Goal: Information Seeking & Learning: Learn about a topic

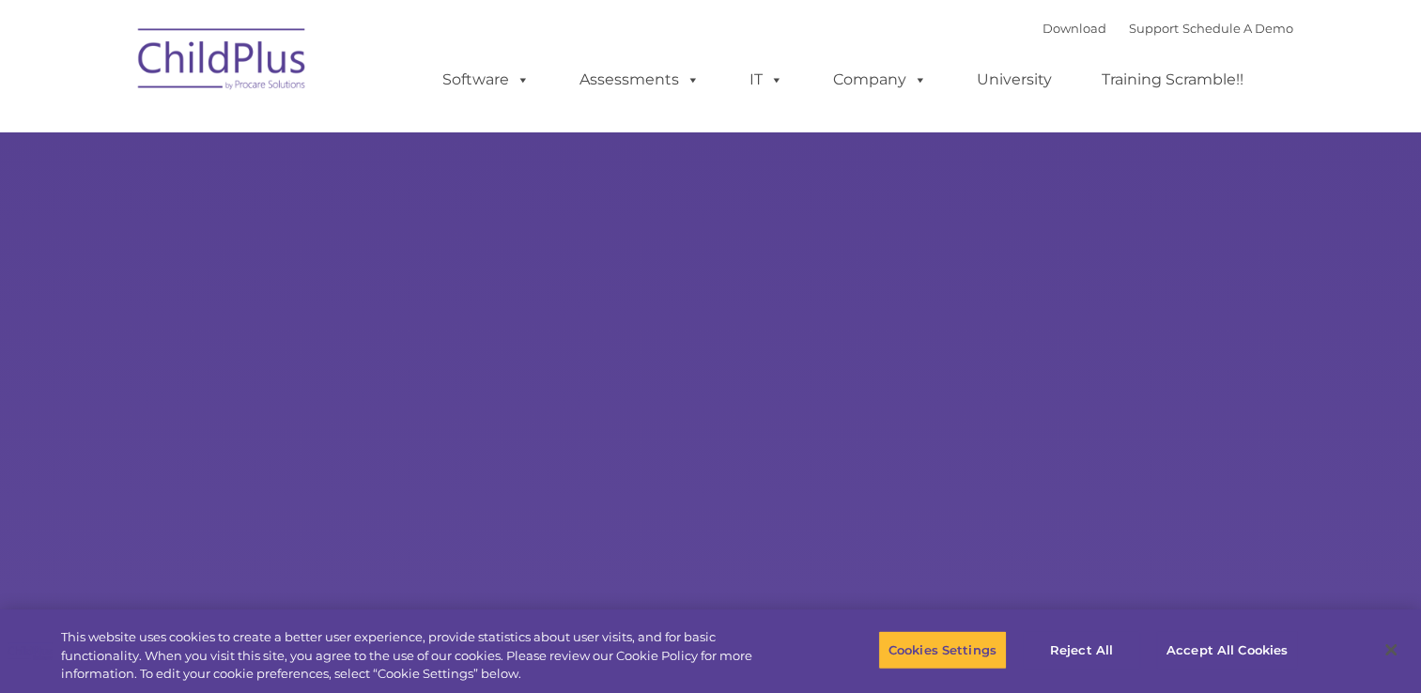
select select "MEDIUM"
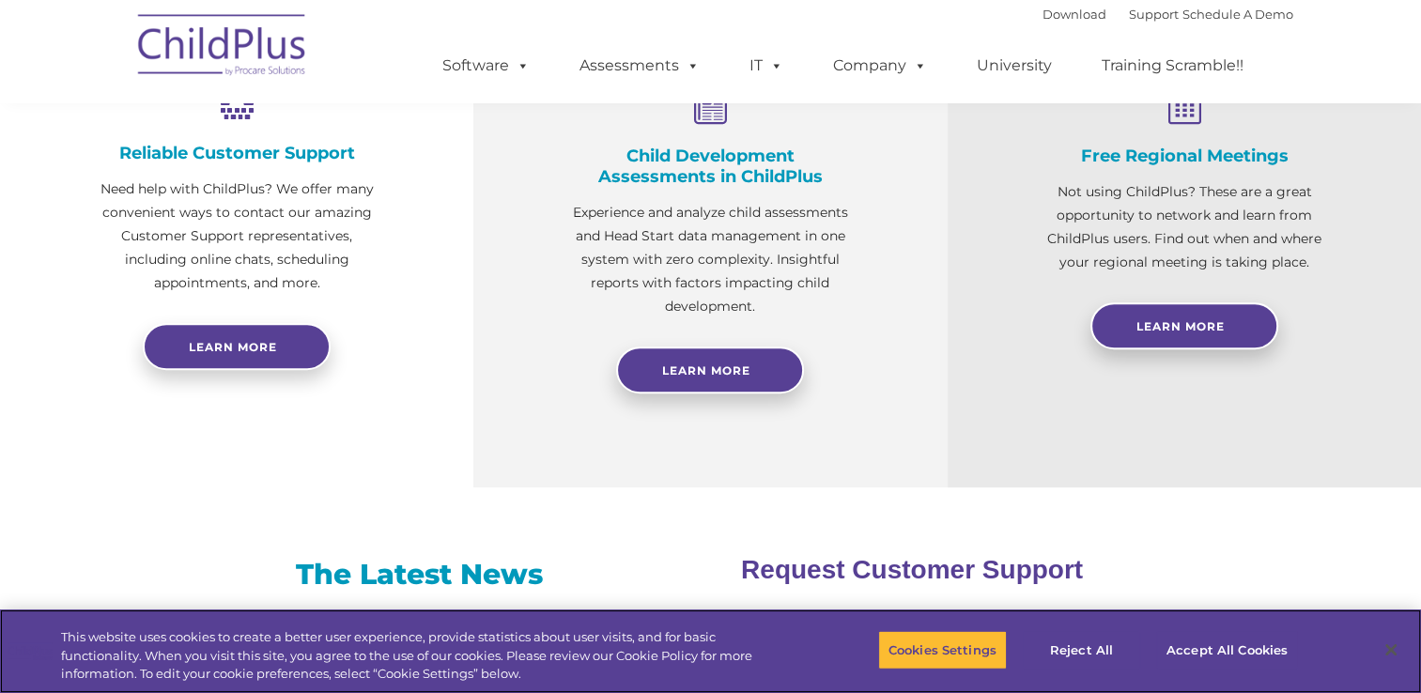
scroll to position [799, 0]
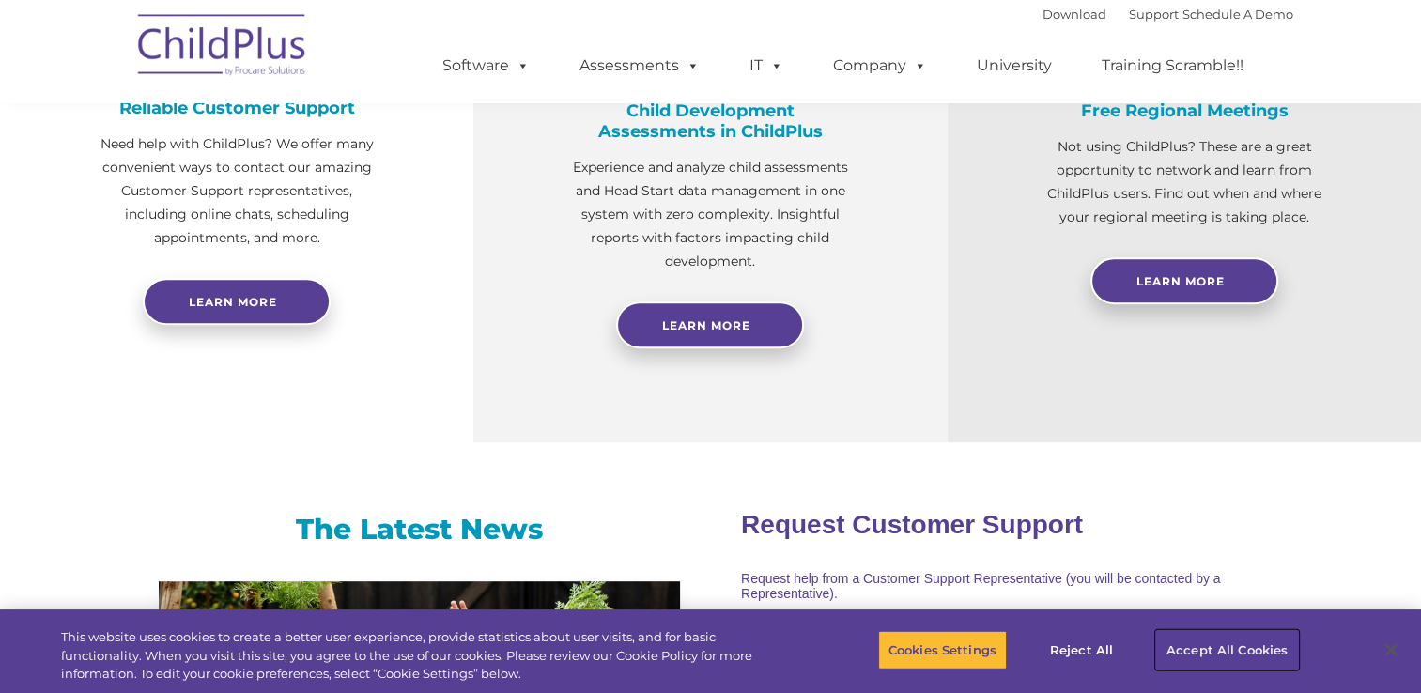
click at [1223, 654] on button "Accept All Cookies" at bounding box center [1227, 649] width 142 height 39
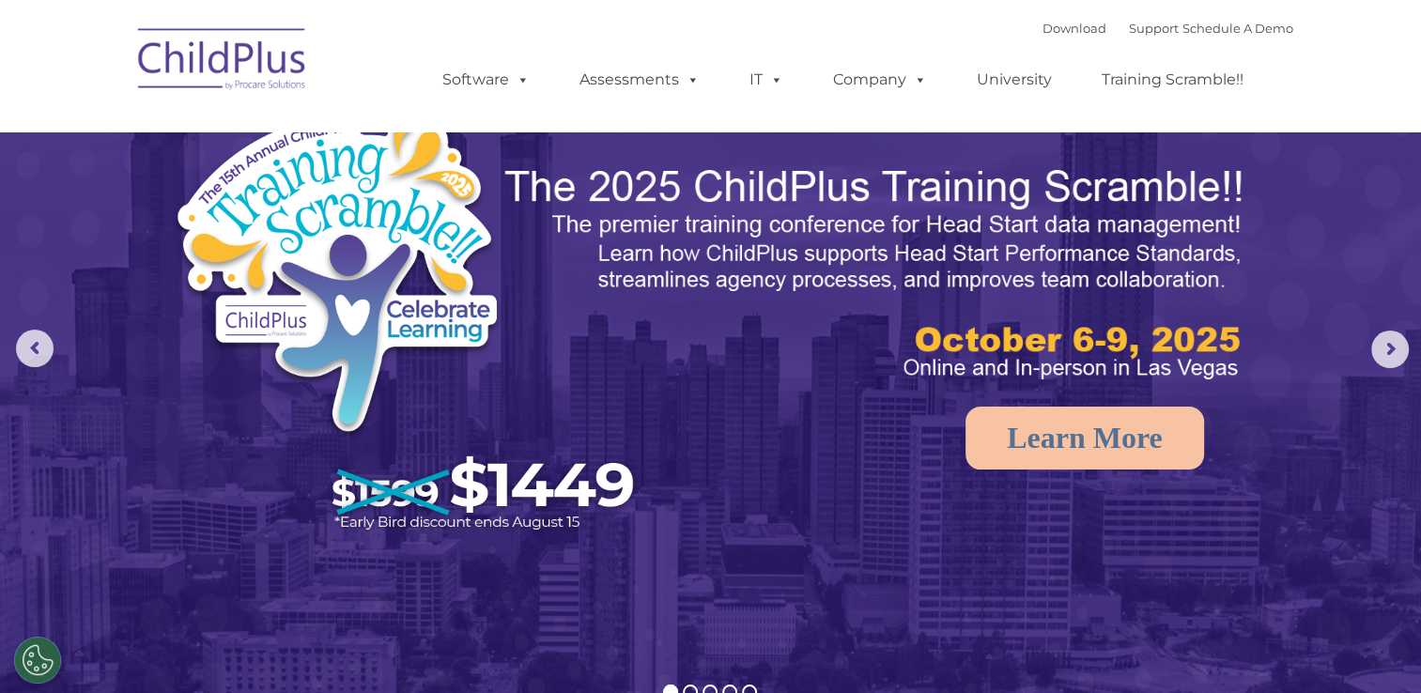
scroll to position [0, 0]
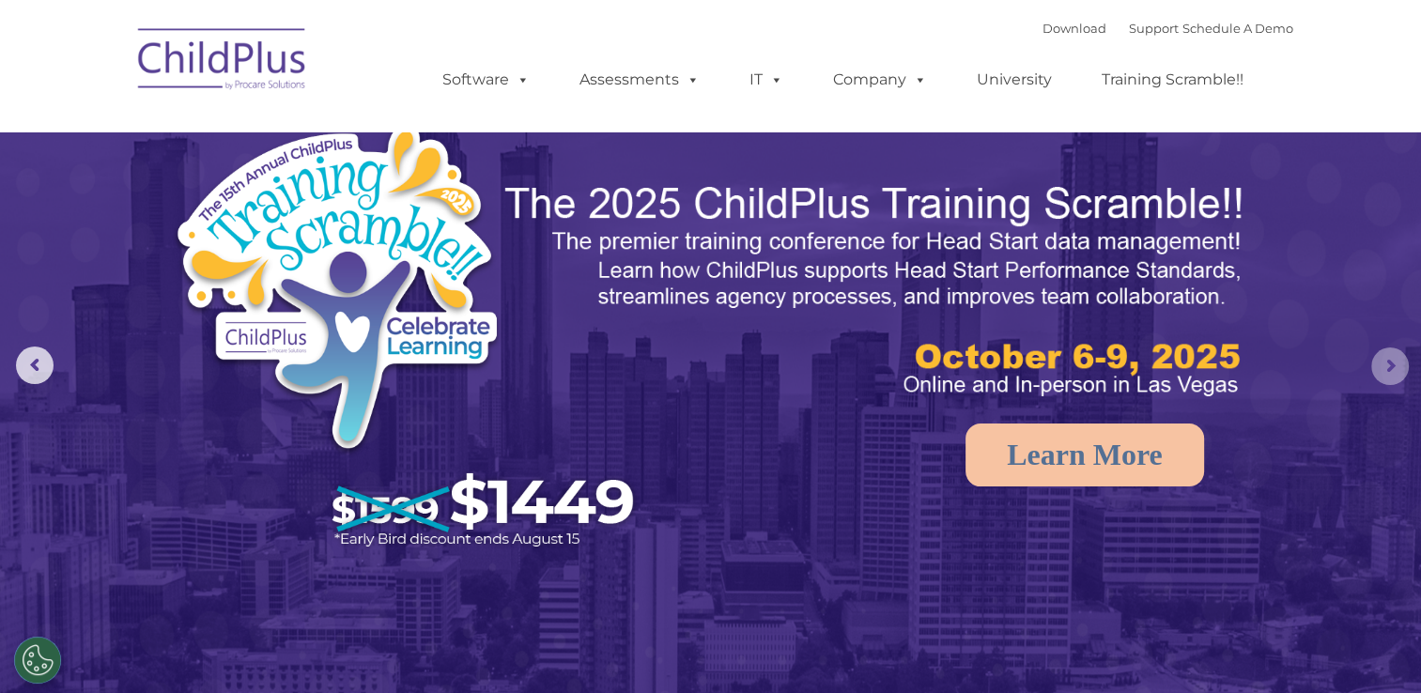
click at [1386, 357] on rs-arrow at bounding box center [1391, 367] width 38 height 38
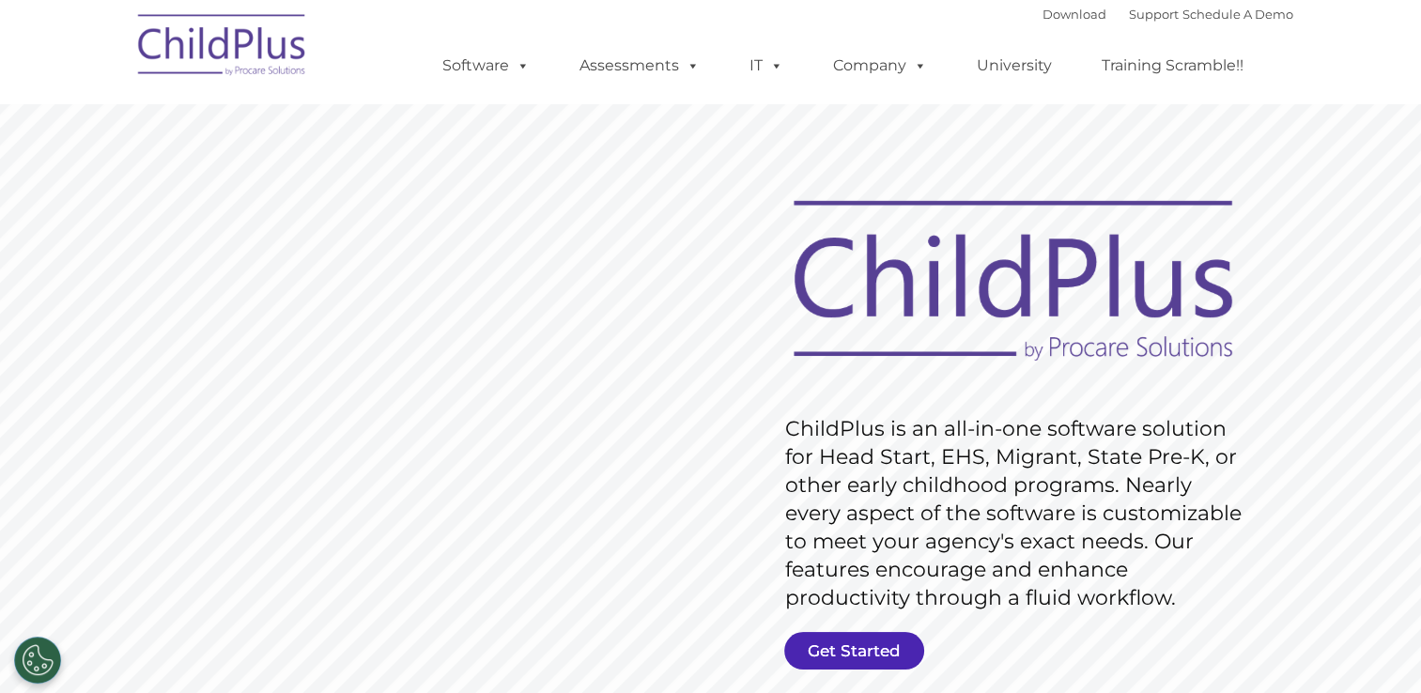
click at [878, 651] on link "Get Started" at bounding box center [854, 651] width 140 height 38
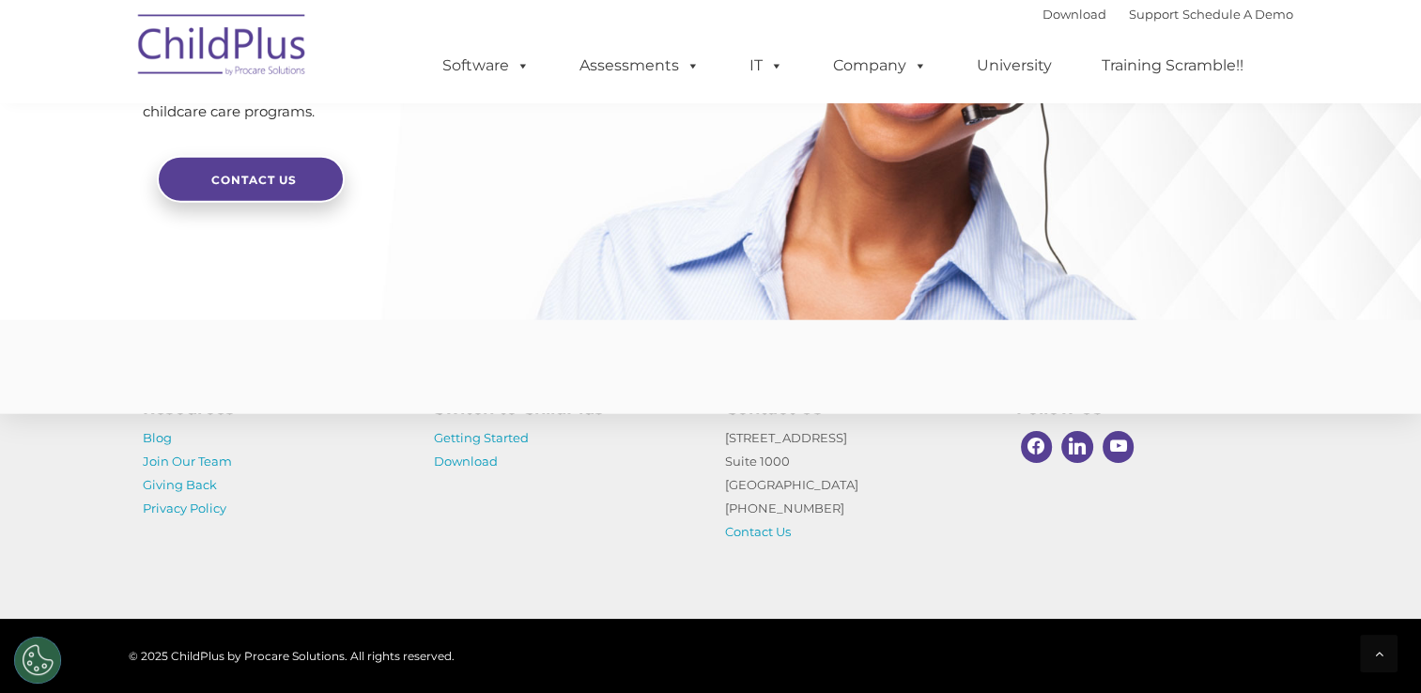
scroll to position [4624, 0]
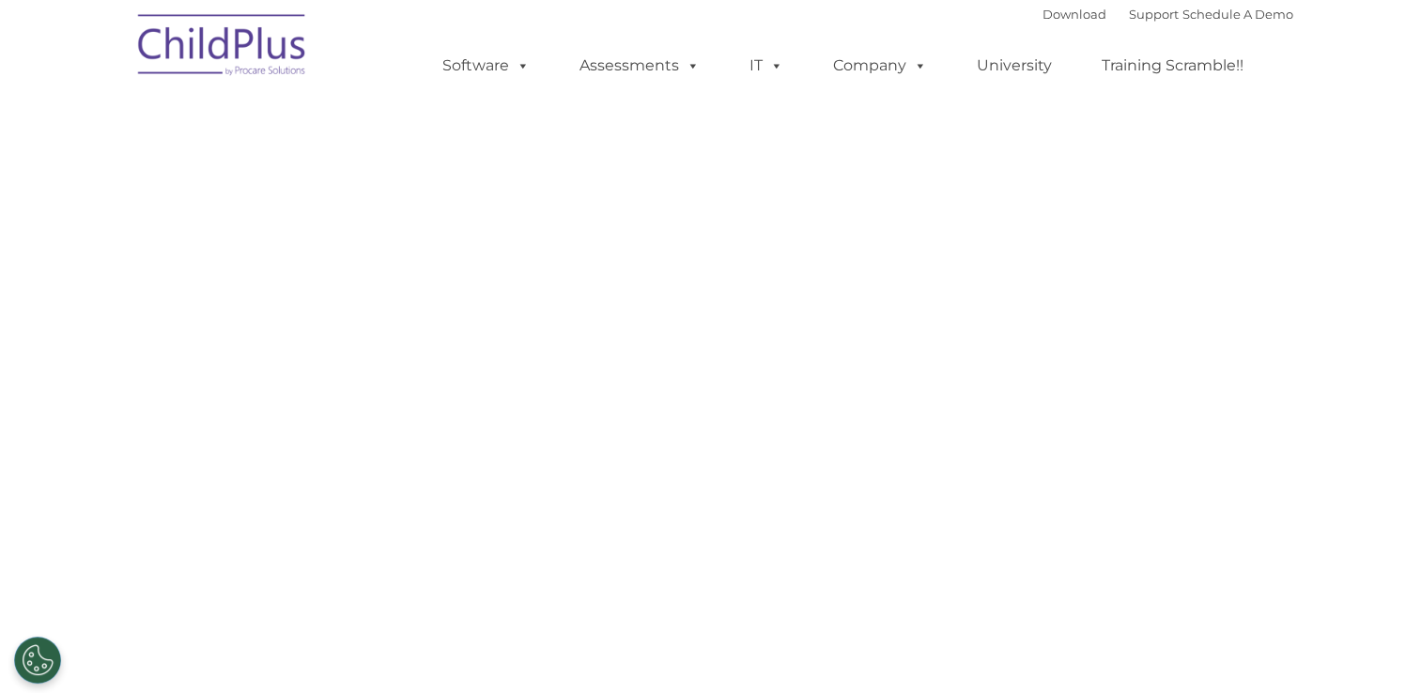
select select "MEDIUM"
